Goal: Navigation & Orientation: Find specific page/section

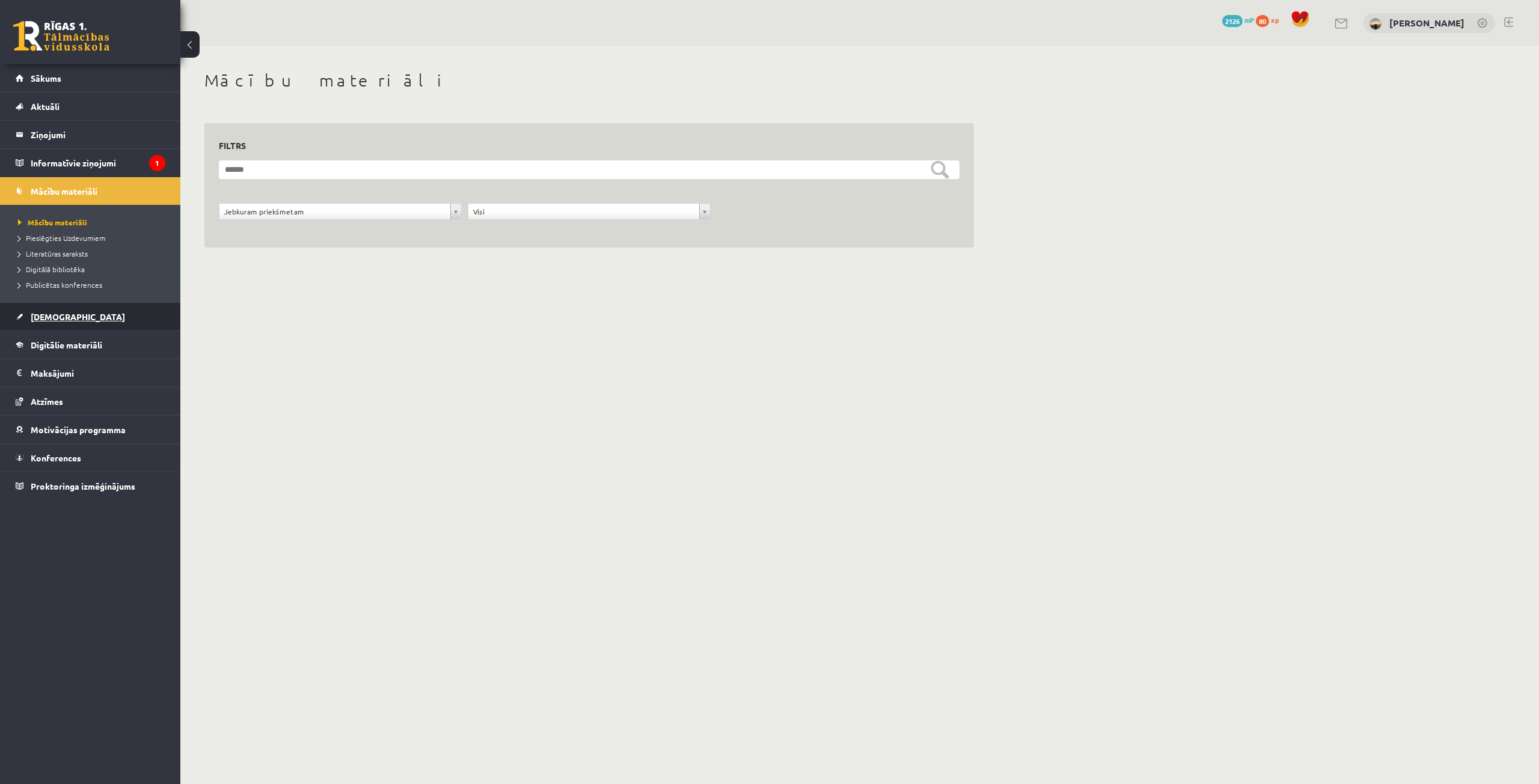
click at [53, 309] on link "[DEMOGRAPHIC_DATA]" at bounding box center [90, 317] width 149 height 28
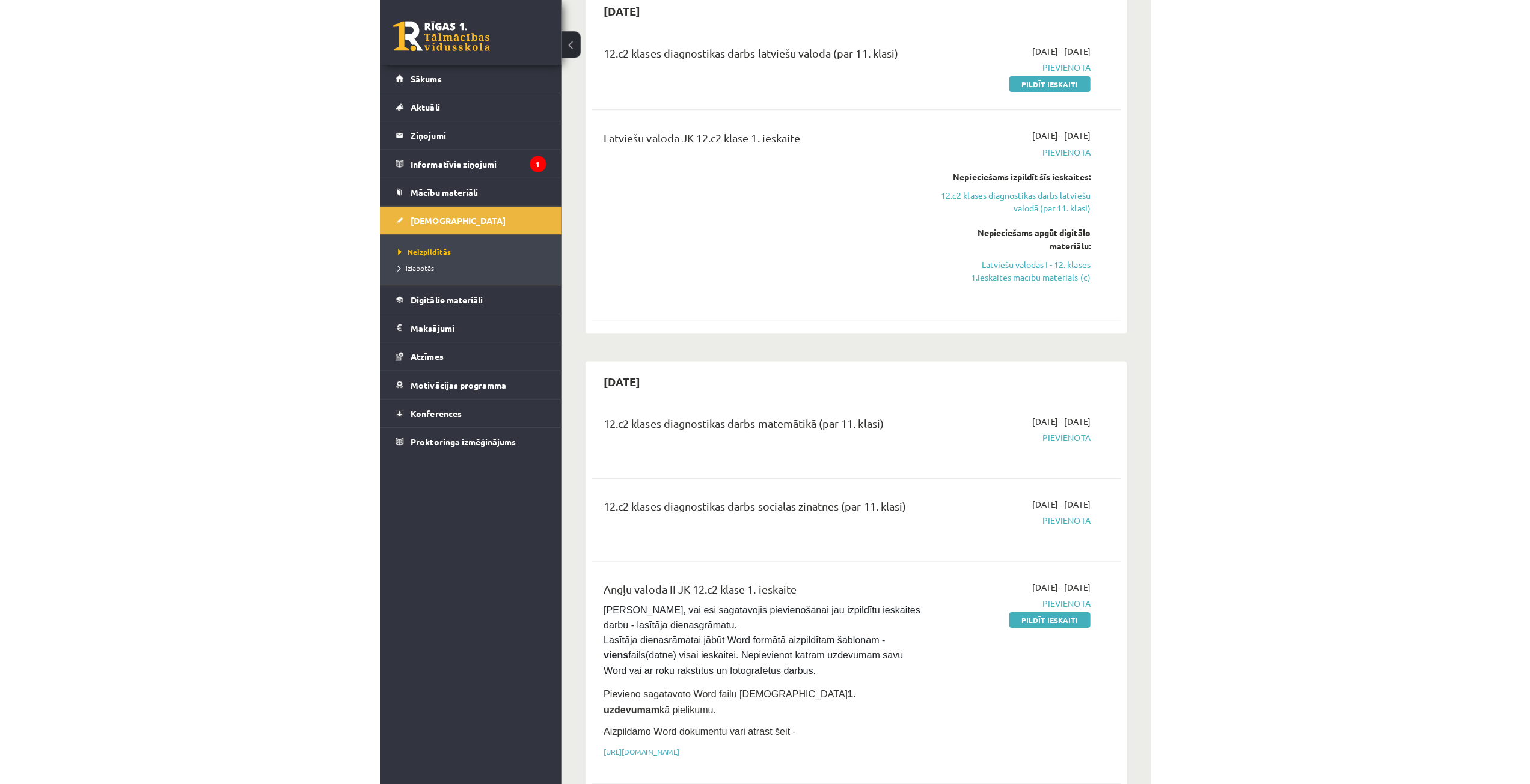
scroll to position [180, 0]
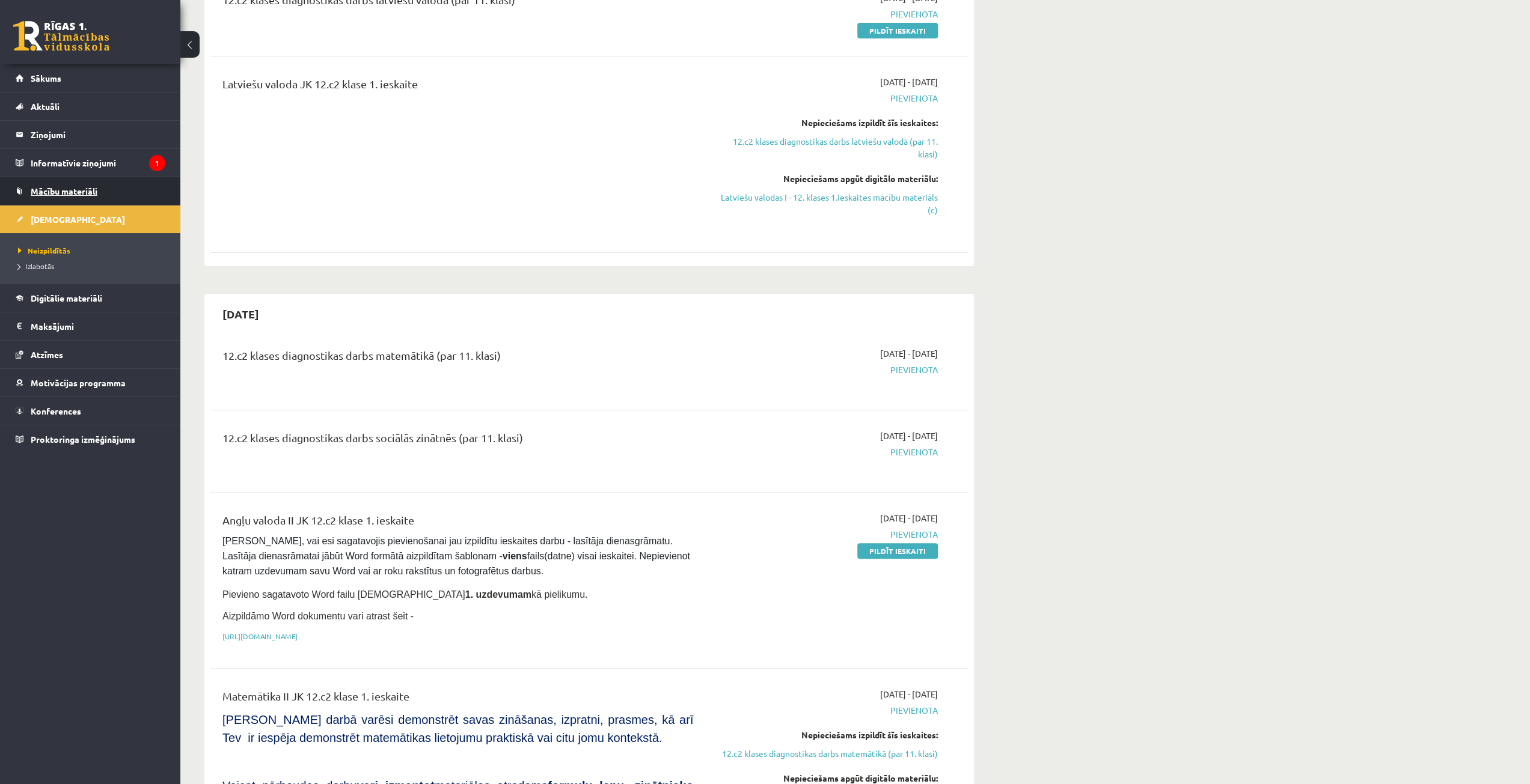
click at [78, 193] on span "Mācību materiāli" at bounding box center [63, 190] width 66 height 11
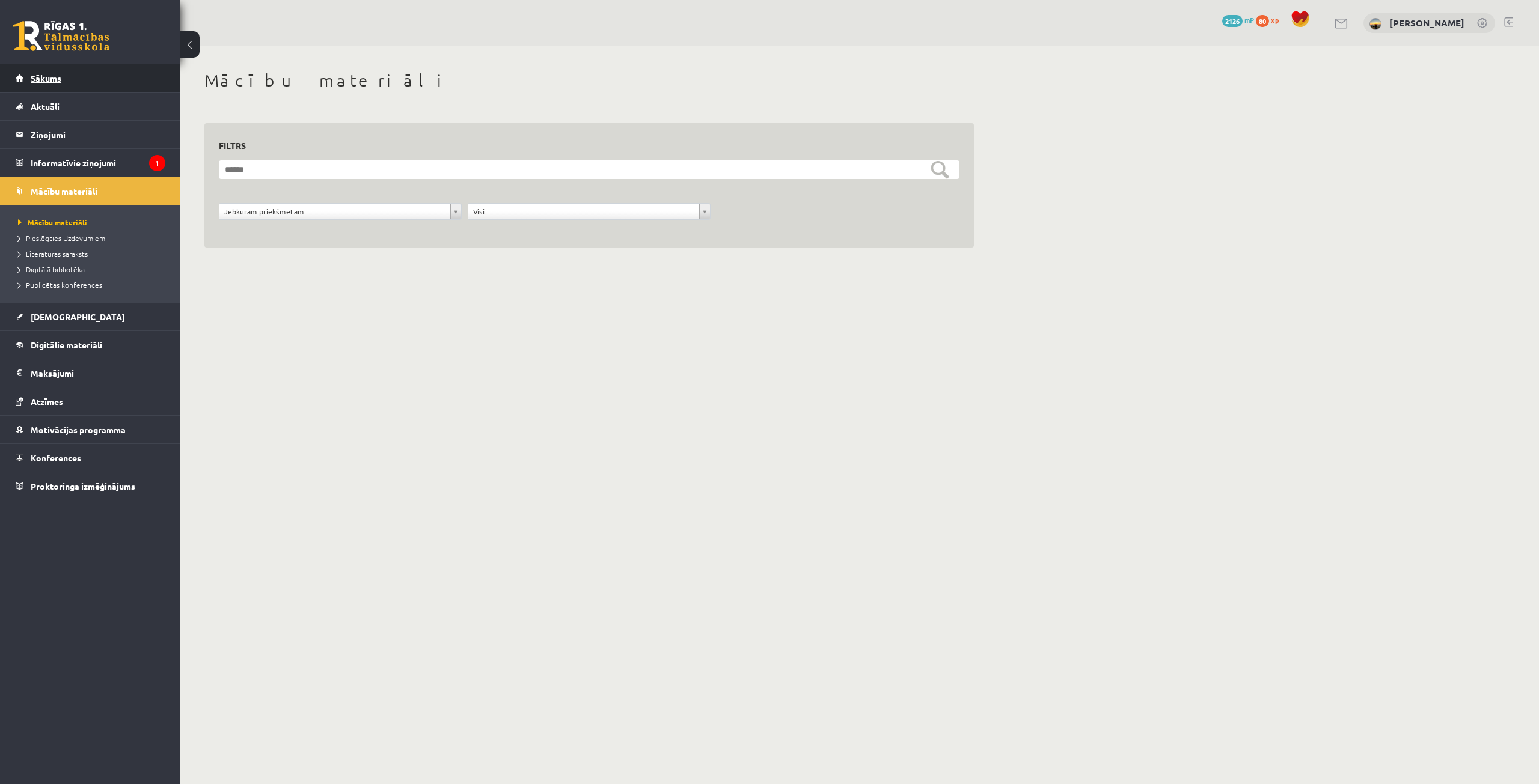
click at [82, 81] on link "Sākums" at bounding box center [90, 78] width 149 height 28
